Goal: Task Accomplishment & Management: Manage account settings

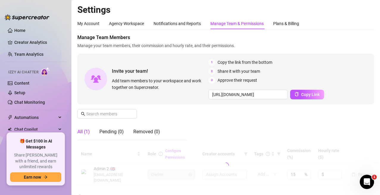
click at [239, 22] on div "Manage Team & Permissions" at bounding box center [236, 23] width 53 height 7
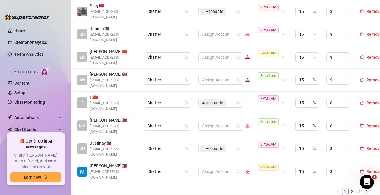
scroll to position [208, 41]
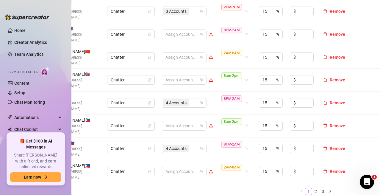
drag, startPoint x: 315, startPoint y: 177, endPoint x: 307, endPoint y: 166, distance: 13.4
click at [319, 188] on link "3" at bounding box center [322, 191] width 7 height 7
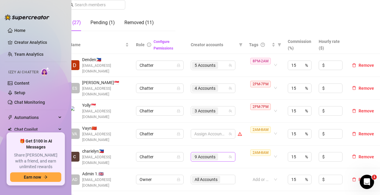
scroll to position [119, 16]
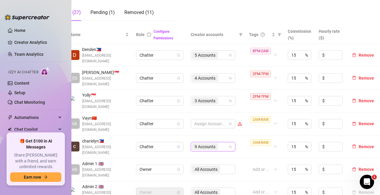
click at [219, 143] on input "search" at bounding box center [219, 146] width 1 height 7
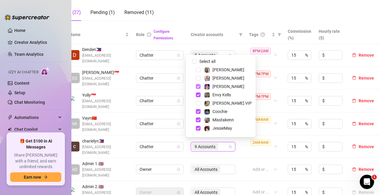
click at [199, 86] on span "Select tree node" at bounding box center [198, 86] width 5 height 5
click at [198, 93] on span "Select tree node" at bounding box center [198, 94] width 5 height 5
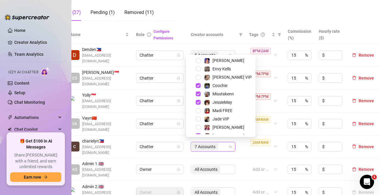
scroll to position [30, 0]
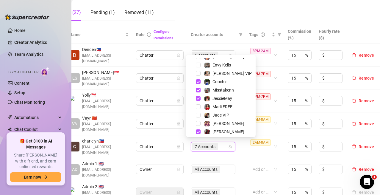
drag, startPoint x: 198, startPoint y: 82, endPoint x: 200, endPoint y: 90, distance: 8.7
click at [198, 82] on span "Select tree node" at bounding box center [198, 81] width 5 height 5
drag, startPoint x: 198, startPoint y: 89, endPoint x: 198, endPoint y: 93, distance: 4.5
click at [198, 89] on span "Select tree node" at bounding box center [198, 89] width 5 height 5
drag, startPoint x: 199, startPoint y: 98, endPoint x: 199, endPoint y: 111, distance: 13.1
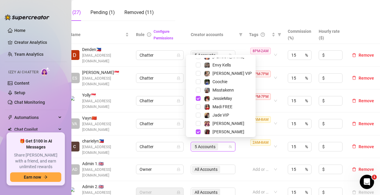
click at [199, 98] on span "Select tree node" at bounding box center [198, 98] width 5 height 5
drag, startPoint x: 198, startPoint y: 131, endPoint x: 201, endPoint y: 128, distance: 4.6
click at [198, 131] on span "Select tree node" at bounding box center [198, 131] width 5 height 5
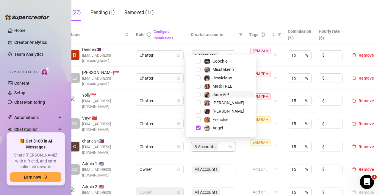
scroll to position [74, 0]
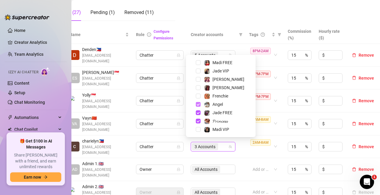
click at [196, 105] on span "Select tree node" at bounding box center [198, 104] width 5 height 5
drag, startPoint x: 199, startPoint y: 111, endPoint x: 199, endPoint y: 120, distance: 8.3
click at [199, 112] on span "Select tree node" at bounding box center [198, 112] width 5 height 5
click at [199, 120] on span "Select tree node" at bounding box center [198, 120] width 5 height 5
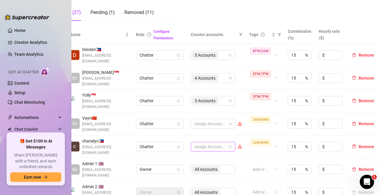
click at [208, 142] on div at bounding box center [210, 146] width 36 height 8
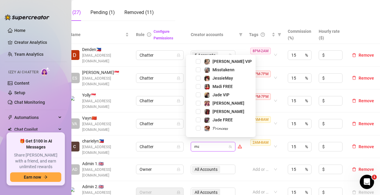
scroll to position [0, 0]
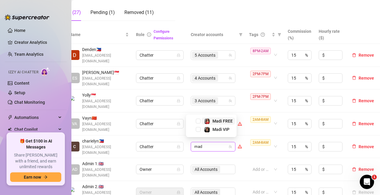
type input "madi"
click at [198, 121] on span "Select tree node" at bounding box center [198, 120] width 5 height 5
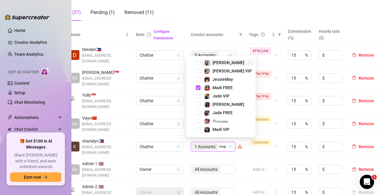
type input "madi"
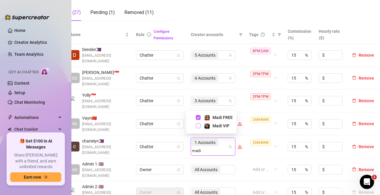
click at [198, 126] on span "Select tree node" at bounding box center [198, 125] width 5 height 5
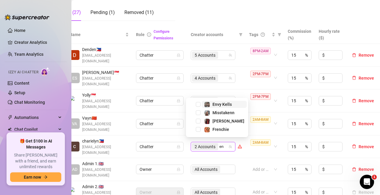
type input "env"
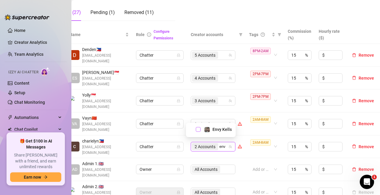
click at [198, 129] on span "Select tree node" at bounding box center [198, 129] width 5 height 5
click at [216, 143] on div "3 Accounts" at bounding box center [210, 146] width 36 height 8
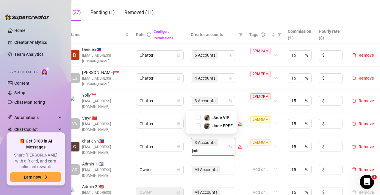
type input "jade"
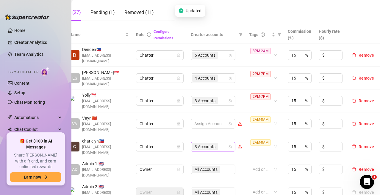
click at [218, 144] on div "3 Accounts" at bounding box center [210, 146] width 36 height 8
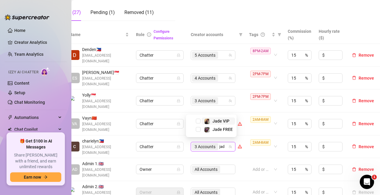
type input "jade"
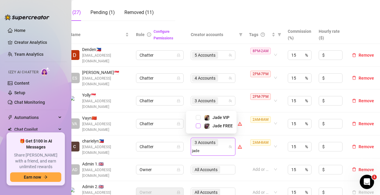
click at [199, 127] on span "Select tree node" at bounding box center [198, 125] width 5 height 5
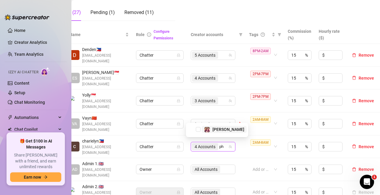
type input "pho"
click at [197, 129] on span "Select tree node" at bounding box center [198, 129] width 5 height 5
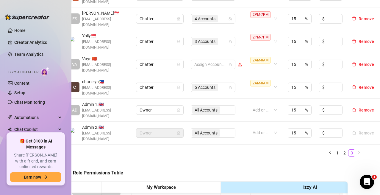
scroll to position [208, 16]
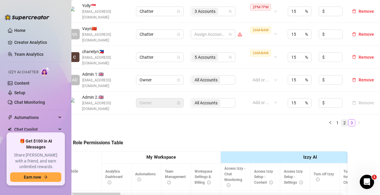
click at [341, 119] on link "2" at bounding box center [344, 122] width 7 height 7
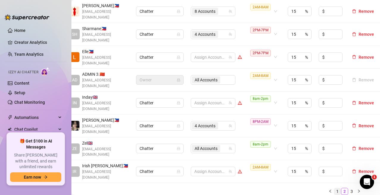
click at [334, 188] on link "1" at bounding box center [337, 191] width 7 height 7
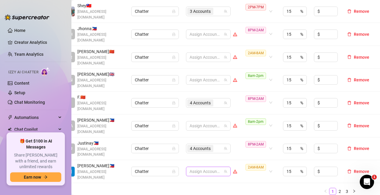
click at [206, 167] on div at bounding box center [205, 171] width 36 height 8
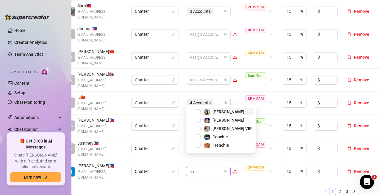
type input "chy"
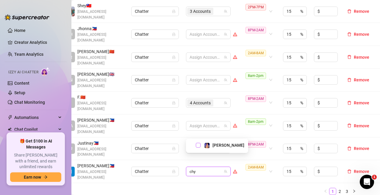
click at [196, 145] on span "Select tree node" at bounding box center [198, 144] width 5 height 5
type input "val"
click at [198, 145] on span "Select tree node" at bounding box center [198, 144] width 5 height 5
type input "jade"
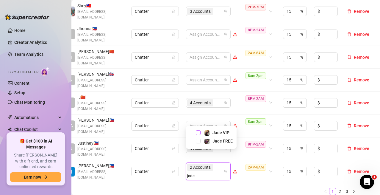
click at [197, 132] on span "Select tree node" at bounding box center [198, 132] width 5 height 5
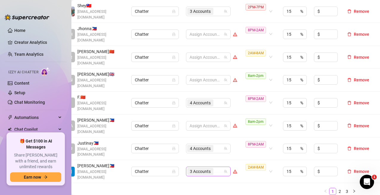
click at [217, 167] on div "3 Accounts" at bounding box center [205, 171] width 36 height 8
type input "lan"
click at [196, 145] on span "Select tree node" at bounding box center [198, 144] width 5 height 5
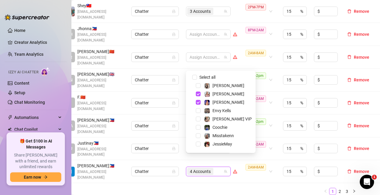
click at [222, 172] on div "Name Role Configure Permissions Creator accounts Tags Commission (%) Hourly rat…" at bounding box center [209, 65] width 297 height 258
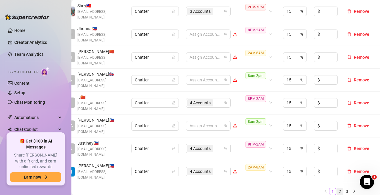
click at [336, 188] on link "2" at bounding box center [339, 191] width 7 height 7
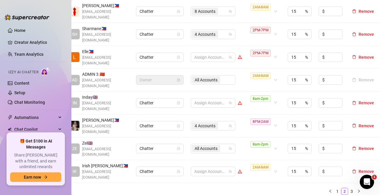
scroll to position [119, 16]
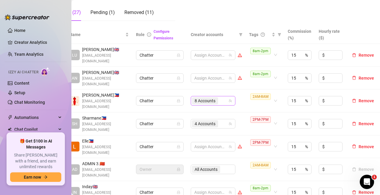
click at [220, 96] on div "8 Accounts" at bounding box center [210, 100] width 36 height 8
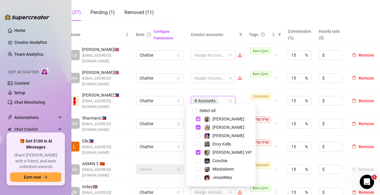
click at [199, 118] on span "Select tree node" at bounding box center [198, 118] width 5 height 5
drag, startPoint x: 199, startPoint y: 125, endPoint x: 199, endPoint y: 132, distance: 7.4
click at [199, 125] on span "Select tree node" at bounding box center [198, 127] width 5 height 5
click at [198, 151] on span "Select tree node" at bounding box center [198, 152] width 5 height 5
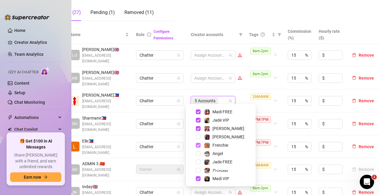
click at [197, 144] on span "Select tree node" at bounding box center [198, 144] width 5 height 5
click at [198, 129] on span "Select tree node" at bounding box center [198, 128] width 5 height 5
click at [199, 120] on span "Select tree node" at bounding box center [198, 119] width 5 height 5
click at [198, 112] on span "Select tree node" at bounding box center [198, 111] width 5 height 5
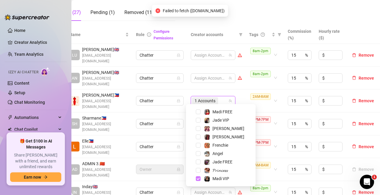
click at [198, 178] on span "Select tree node" at bounding box center [198, 178] width 5 height 5
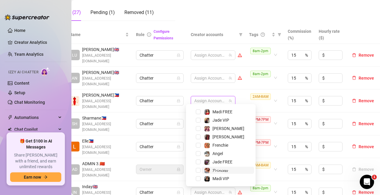
drag, startPoint x: 198, startPoint y: 145, endPoint x: 228, endPoint y: 170, distance: 39.2
click at [199, 145] on span "Select tree node" at bounding box center [198, 144] width 5 height 5
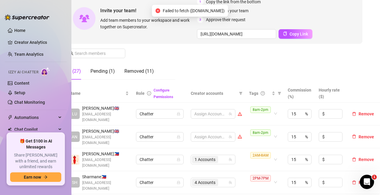
scroll to position [149, 16]
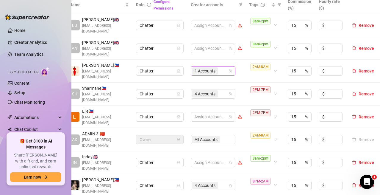
click at [220, 68] on div "1 Accounts" at bounding box center [210, 71] width 36 height 8
type input "mis"
click at [200, 80] on span "Select tree node" at bounding box center [198, 80] width 5 height 5
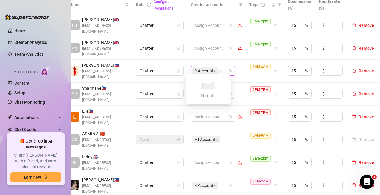
type input "j"
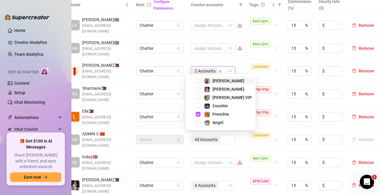
type input "co"
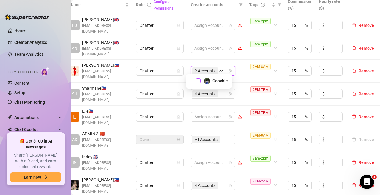
click at [199, 80] on span "Select tree node" at bounding box center [198, 80] width 5 height 5
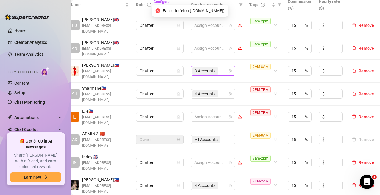
click at [214, 69] on div "3 Accounts" at bounding box center [205, 71] width 27 height 8
type input "c"
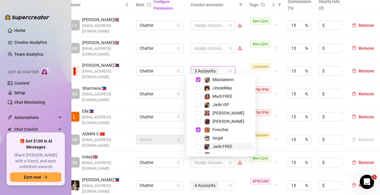
scroll to position [74, 0]
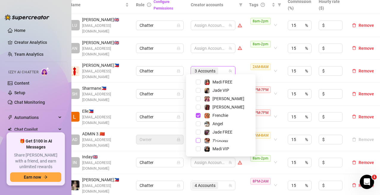
click at [198, 139] on span "Select tree node" at bounding box center [198, 140] width 5 height 5
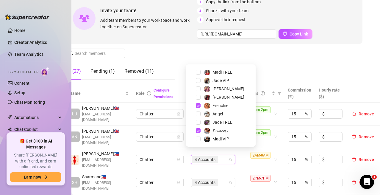
scroll to position [59, 16]
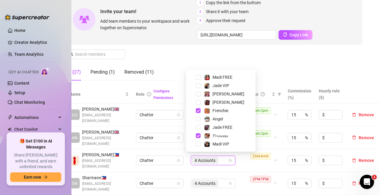
click at [249, 60] on div "Manage Team Members Manage your team members, their commission and hourly rate,…" at bounding box center [214, 29] width 297 height 111
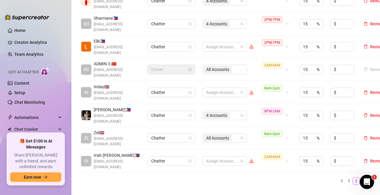
scroll to position [268, 0]
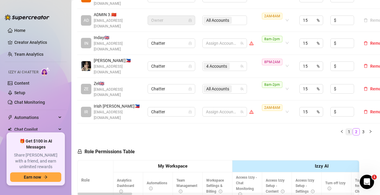
click at [346, 128] on link "1" at bounding box center [349, 131] width 7 height 7
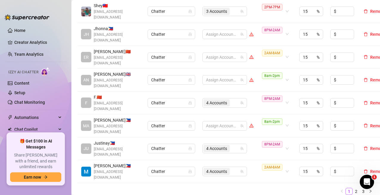
scroll to position [178, 0]
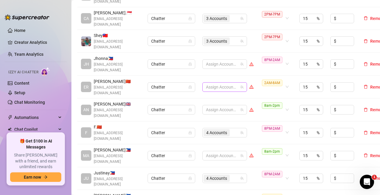
click at [228, 83] on div at bounding box center [221, 87] width 36 height 8
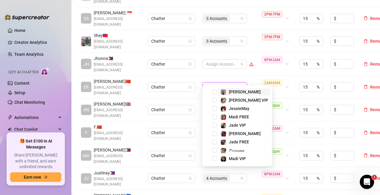
type input "mar"
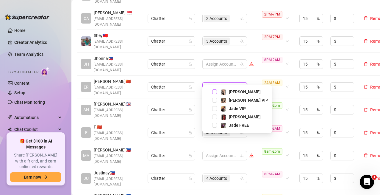
click at [213, 91] on span "Select tree node" at bounding box center [214, 91] width 5 height 5
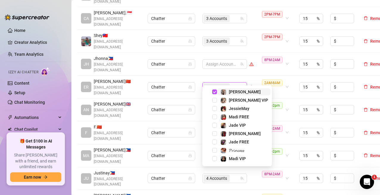
type input "mar"
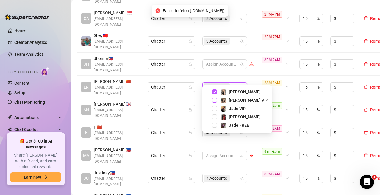
click at [215, 101] on span "Select tree node" at bounding box center [214, 100] width 5 height 5
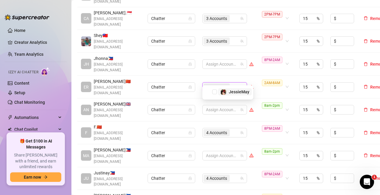
type input "jes"
click at [214, 91] on span "Select tree node" at bounding box center [214, 91] width 5 height 5
type input "ang"
click at [215, 89] on span "Select tree node" at bounding box center [214, 91] width 5 height 5
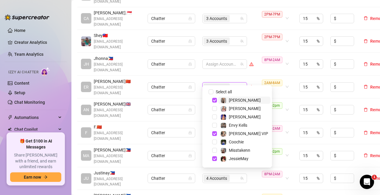
click at [242, 76] on td "4 Accounts" at bounding box center [228, 87] width 58 height 23
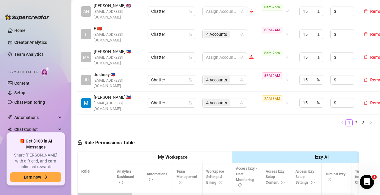
scroll to position [327, 0]
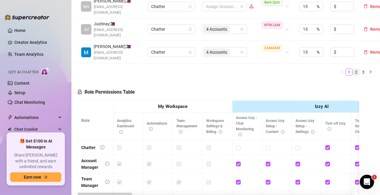
click at [353, 69] on link "2" at bounding box center [356, 72] width 7 height 7
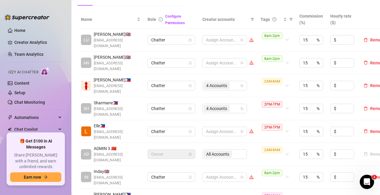
scroll to position [208, 0]
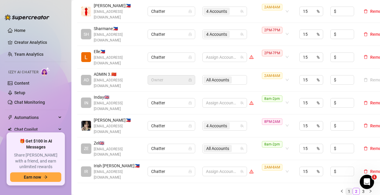
click at [346, 188] on link "1" at bounding box center [349, 191] width 7 height 7
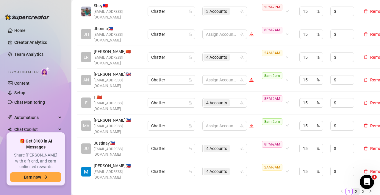
click at [353, 188] on link "2" at bounding box center [356, 191] width 7 height 7
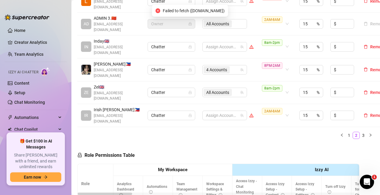
scroll to position [268, 0]
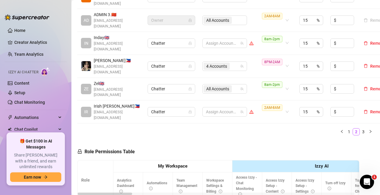
click at [360, 128] on link "3" at bounding box center [363, 131] width 7 height 7
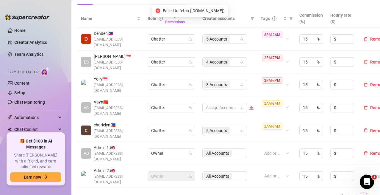
scroll to position [178, 0]
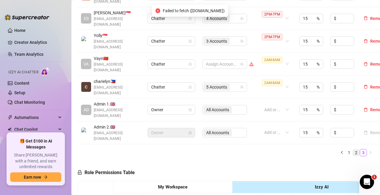
click at [353, 149] on link "2" at bounding box center [356, 152] width 7 height 7
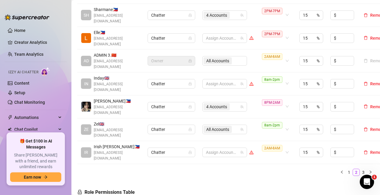
scroll to position [238, 0]
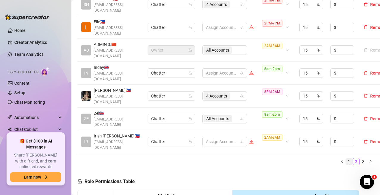
click at [346, 158] on link "1" at bounding box center [349, 161] width 7 height 7
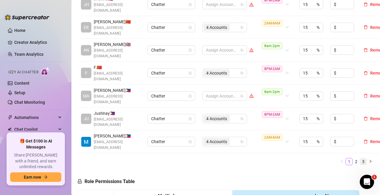
click at [360, 158] on link "3" at bounding box center [363, 161] width 7 height 7
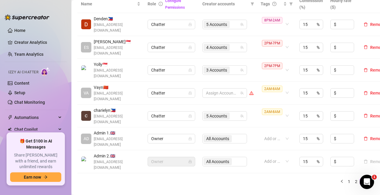
scroll to position [149, 0]
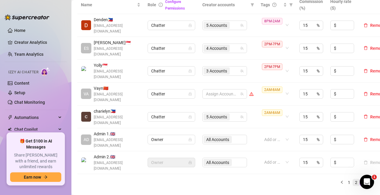
click at [353, 179] on link "2" at bounding box center [356, 182] width 7 height 7
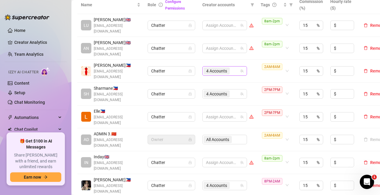
click at [236, 67] on div "4 Accounts" at bounding box center [221, 71] width 36 height 8
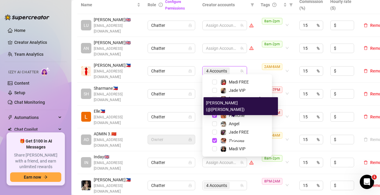
scroll to position [44, 0]
